Goal: Information Seeking & Learning: Understand process/instructions

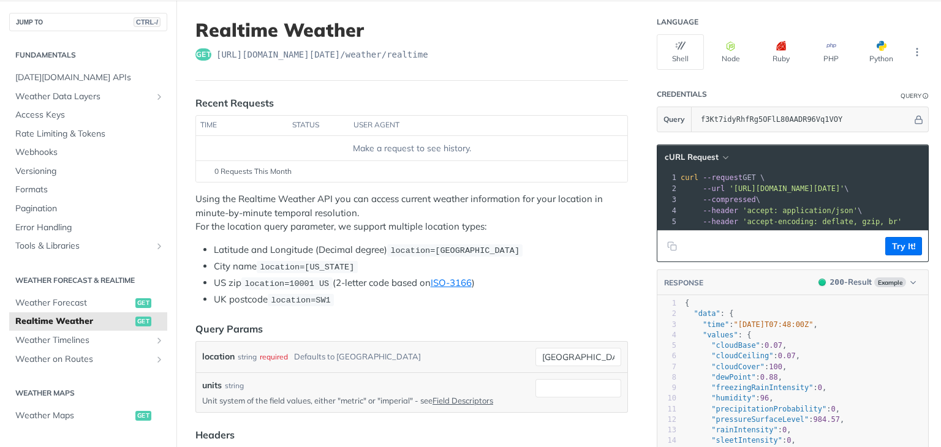
scroll to position [66, 0]
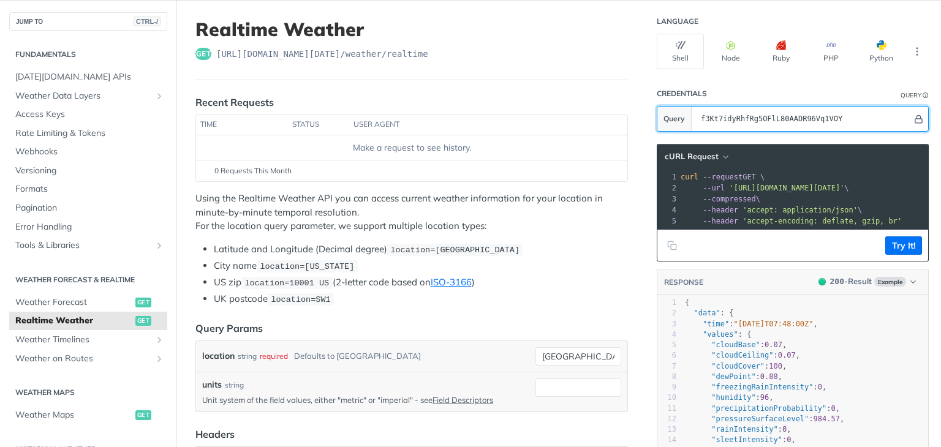
click at [914, 118] on button "Hide" at bounding box center [918, 119] width 13 height 12
click at [914, 118] on button "Show" at bounding box center [918, 119] width 13 height 12
click at [675, 118] on section "Query" at bounding box center [792, 119] width 272 height 26
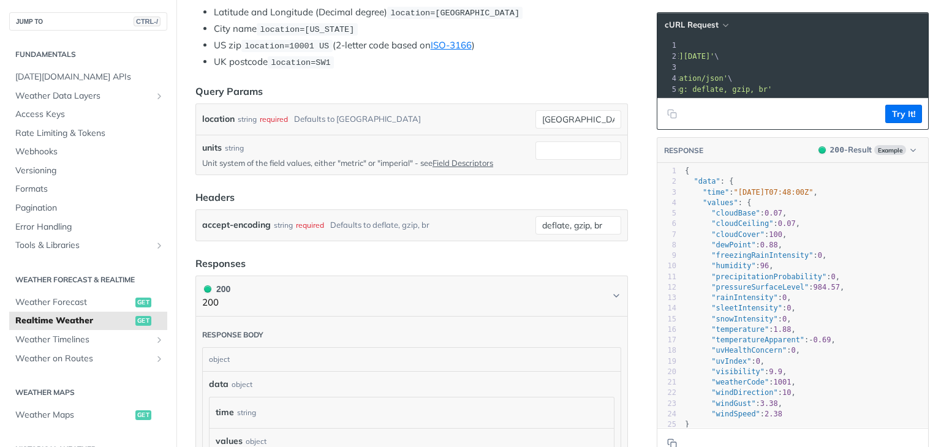
scroll to position [0, 0]
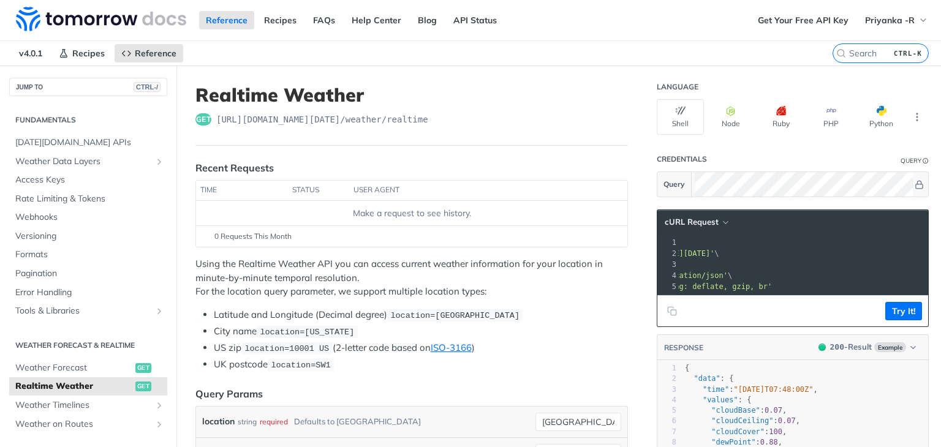
click at [334, 88] on h1 "Realtime Weather" at bounding box center [411, 95] width 432 height 22
click at [362, 97] on h1 "Realtime Weather" at bounding box center [411, 95] width 432 height 22
drag, startPoint x: 362, startPoint y: 97, endPoint x: 238, endPoint y: 102, distance: 124.4
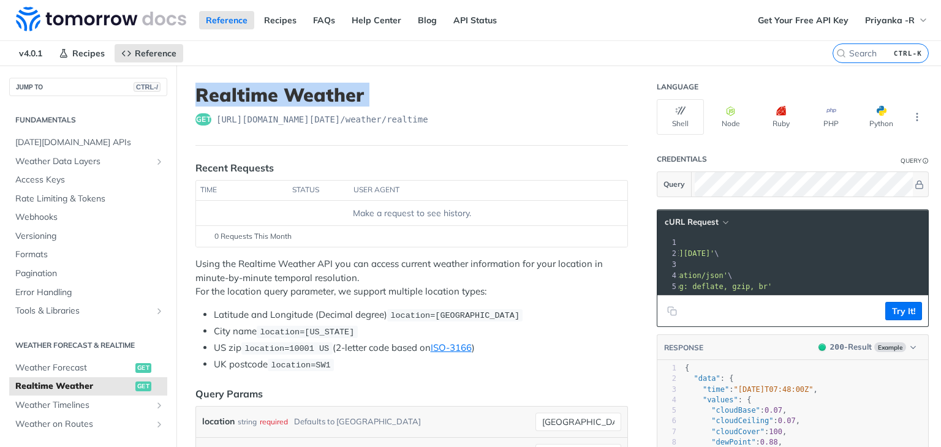
click at [238, 102] on h1 "Realtime Weather" at bounding box center [411, 95] width 432 height 22
drag, startPoint x: 238, startPoint y: 102, endPoint x: 344, endPoint y: 105, distance: 106.0
click at [344, 105] on h1 "Realtime Weather" at bounding box center [411, 95] width 432 height 22
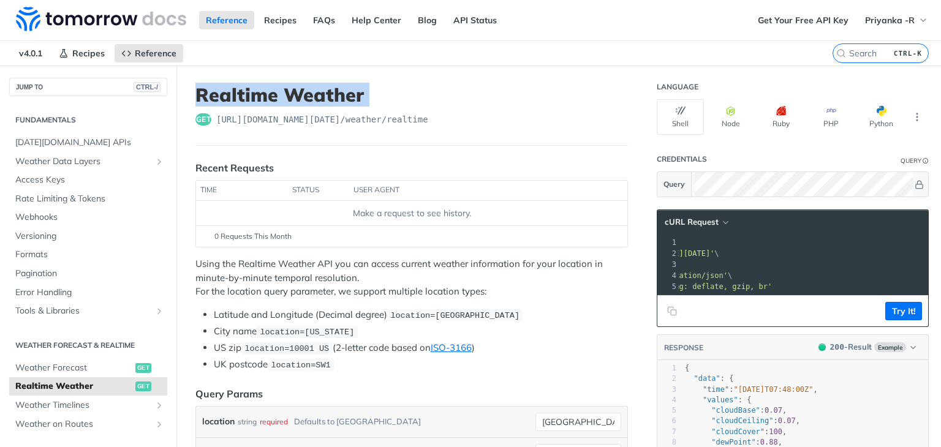
click at [344, 105] on h1 "Realtime Weather" at bounding box center [411, 95] width 432 height 22
click at [448, 94] on h1 "Realtime Weather" at bounding box center [411, 95] width 432 height 22
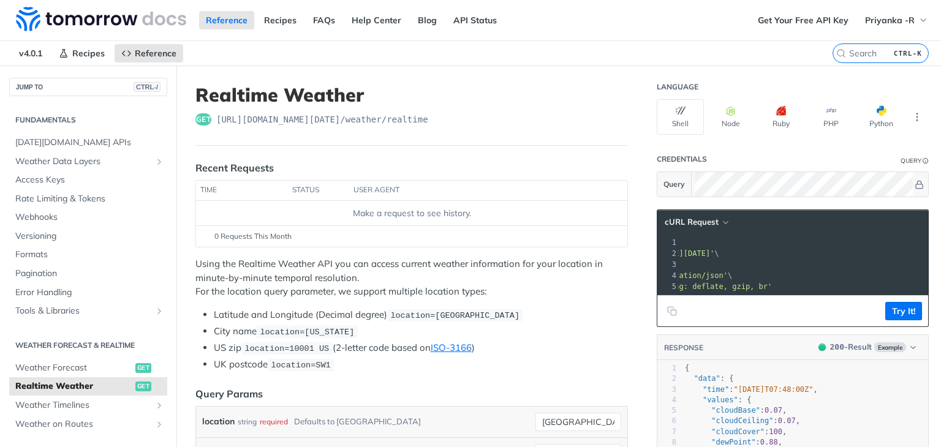
click at [448, 94] on h1 "Realtime Weather" at bounding box center [411, 95] width 432 height 22
drag, startPoint x: 448, startPoint y: 94, endPoint x: 238, endPoint y: 83, distance: 210.3
click at [238, 84] on h1 "Realtime Weather" at bounding box center [411, 95] width 432 height 22
drag, startPoint x: 238, startPoint y: 83, endPoint x: 378, endPoint y: 81, distance: 140.2
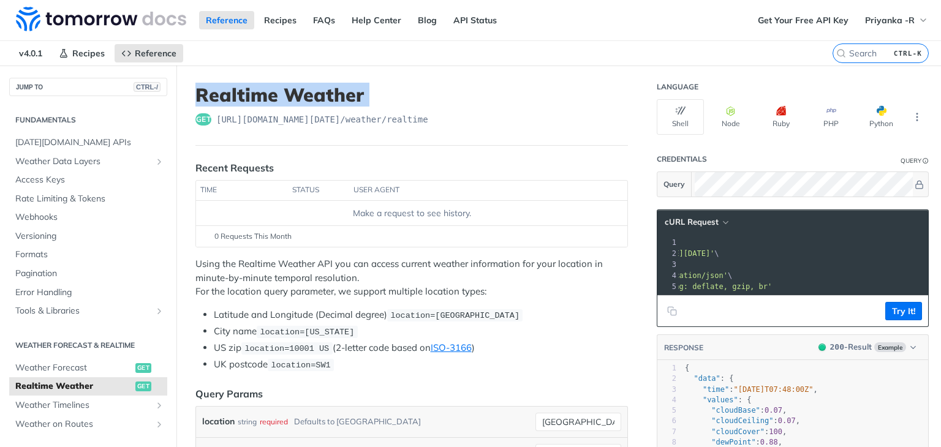
click at [99, 385] on span "Realtime Weather" at bounding box center [73, 386] width 117 height 12
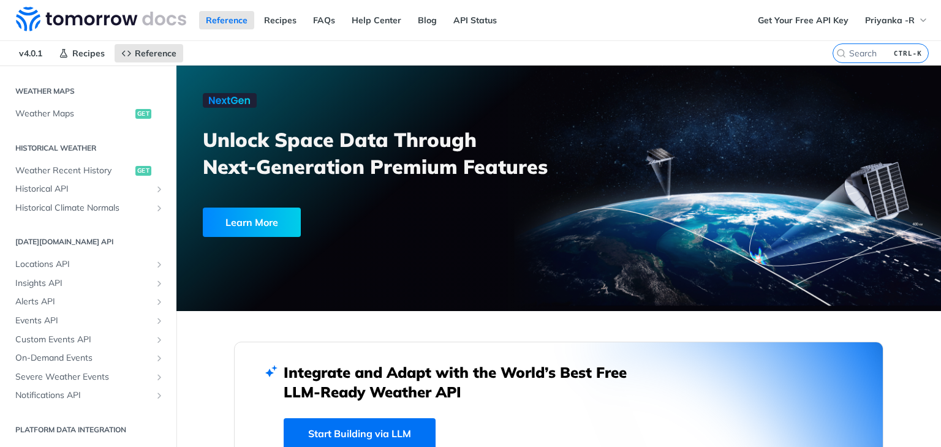
click at [500, 264] on div at bounding box center [558, 189] width 764 height 246
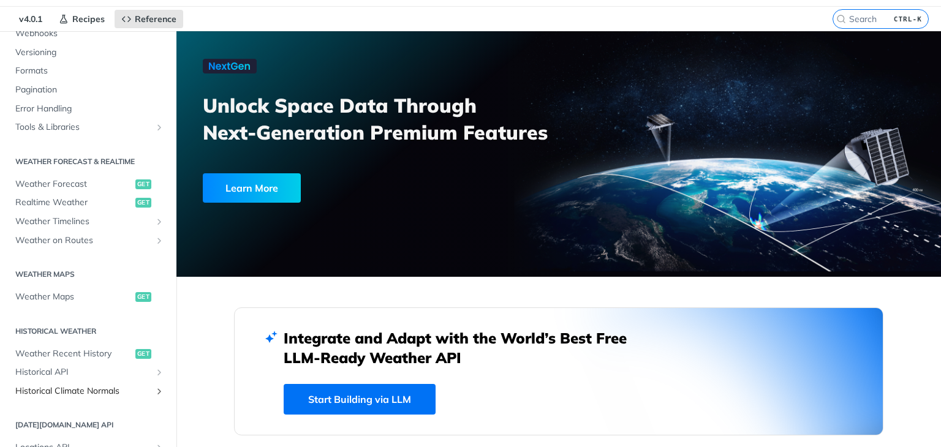
scroll to position [144, 0]
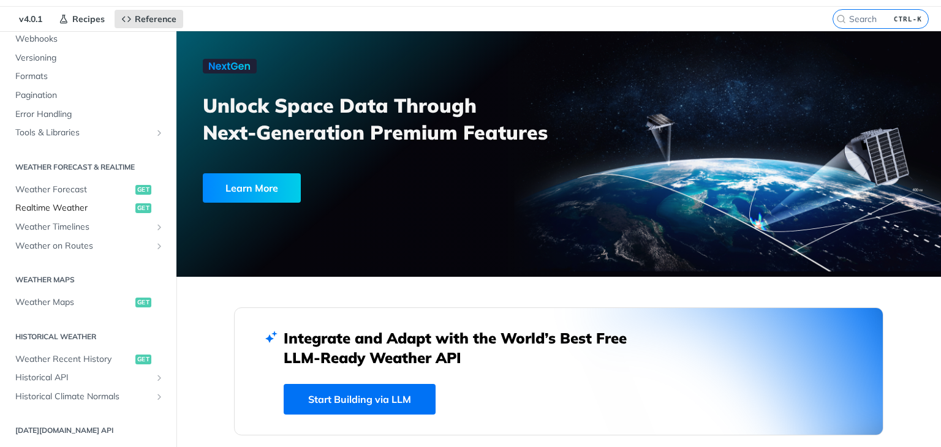
click at [82, 211] on span "Realtime Weather" at bounding box center [73, 208] width 117 height 12
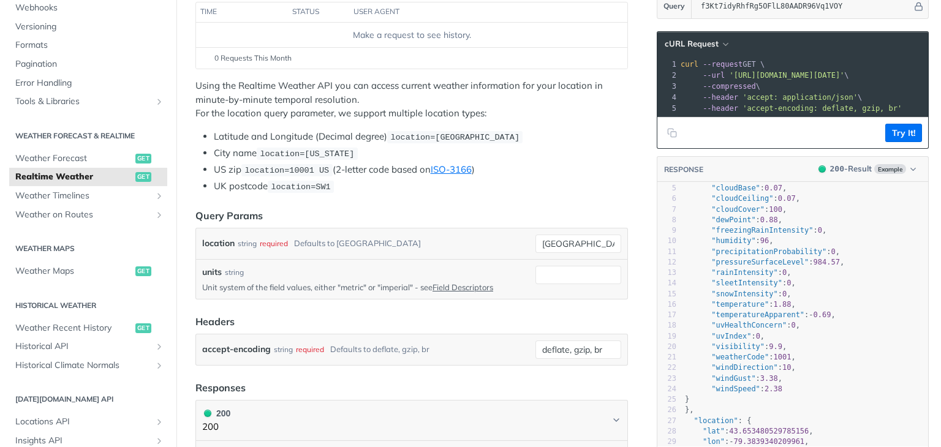
scroll to position [43, 0]
click at [744, 268] on pre ""pressureSurfaceLevel" : 984.57 ," at bounding box center [825, 263] width 287 height 10
type textarea ""pressureSurfaceLevel": 984.57,"
click at [744, 268] on pre ""pressureSurfaceLevel" : 984.57 ," at bounding box center [825, 263] width 287 height 10
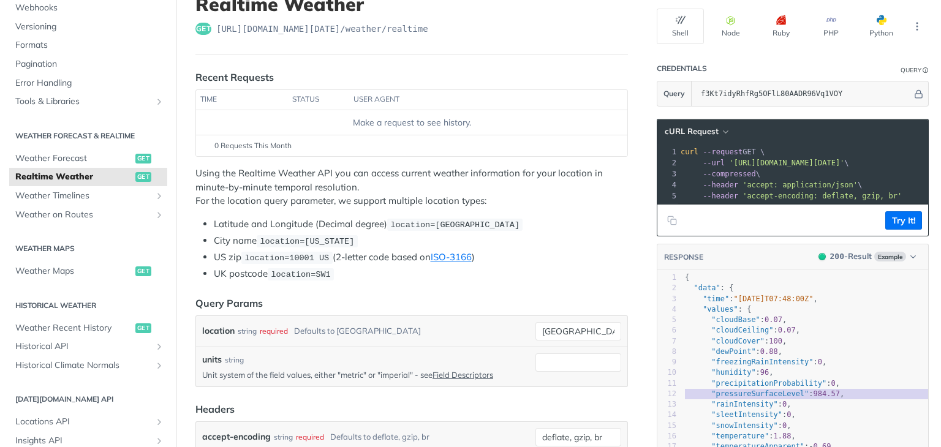
scroll to position [0, 0]
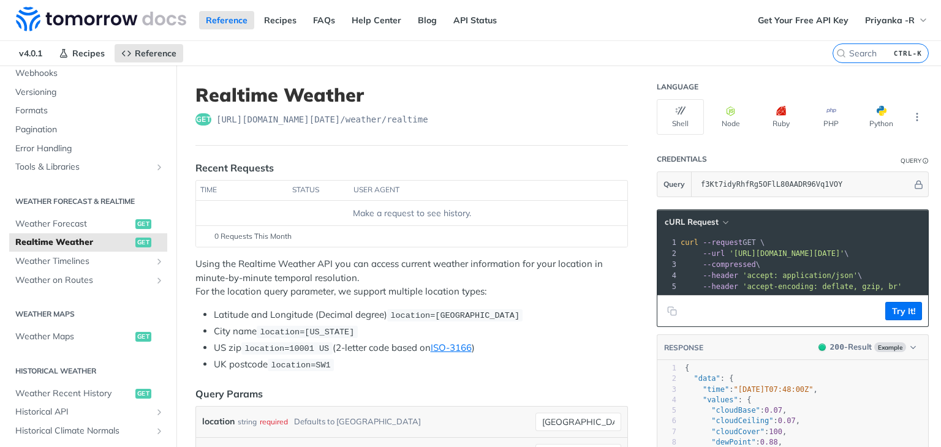
click at [394, 325] on li "City name location=new york" at bounding box center [421, 332] width 414 height 14
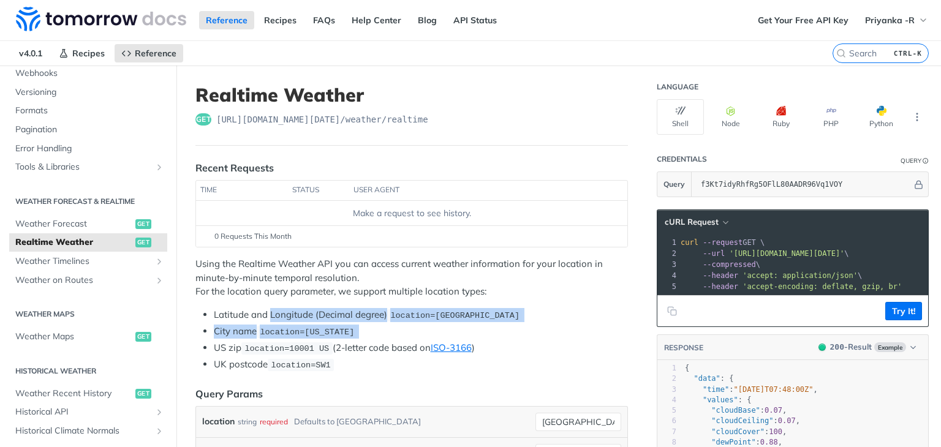
drag, startPoint x: 394, startPoint y: 324, endPoint x: 307, endPoint y: 318, distance: 87.1
click at [307, 318] on ul "Latitude and Longitude (Decimal degree) location=42.3478, -71.0466 City name lo…" at bounding box center [411, 340] width 432 height 64
click at [307, 318] on li "Latitude and Longitude (Decimal degree) location=42.3478, -71.0466" at bounding box center [421, 315] width 414 height 14
drag, startPoint x: 307, startPoint y: 318, endPoint x: 367, endPoint y: 353, distance: 68.6
click at [367, 353] on ul "Latitude and Longitude (Decimal degree) location=42.3478, -71.0466 City name lo…" at bounding box center [411, 340] width 432 height 64
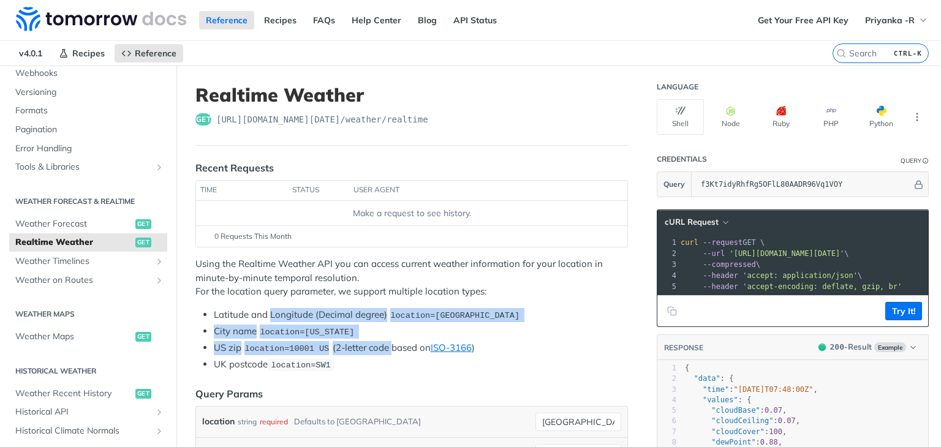
click at [367, 353] on ul "Latitude and Longitude (Decimal degree) location=42.3478, -71.0466 City name lo…" at bounding box center [411, 340] width 432 height 64
